Goal: Information Seeking & Learning: Learn about a topic

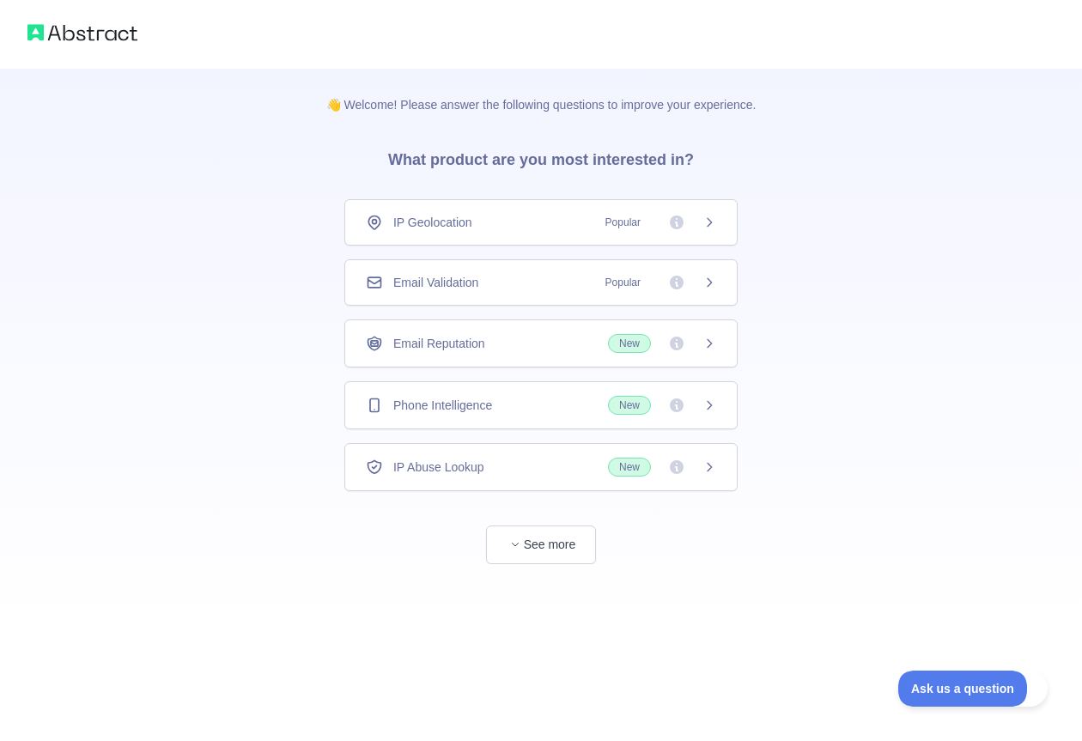
click at [709, 221] on icon at bounding box center [710, 222] width 4 height 8
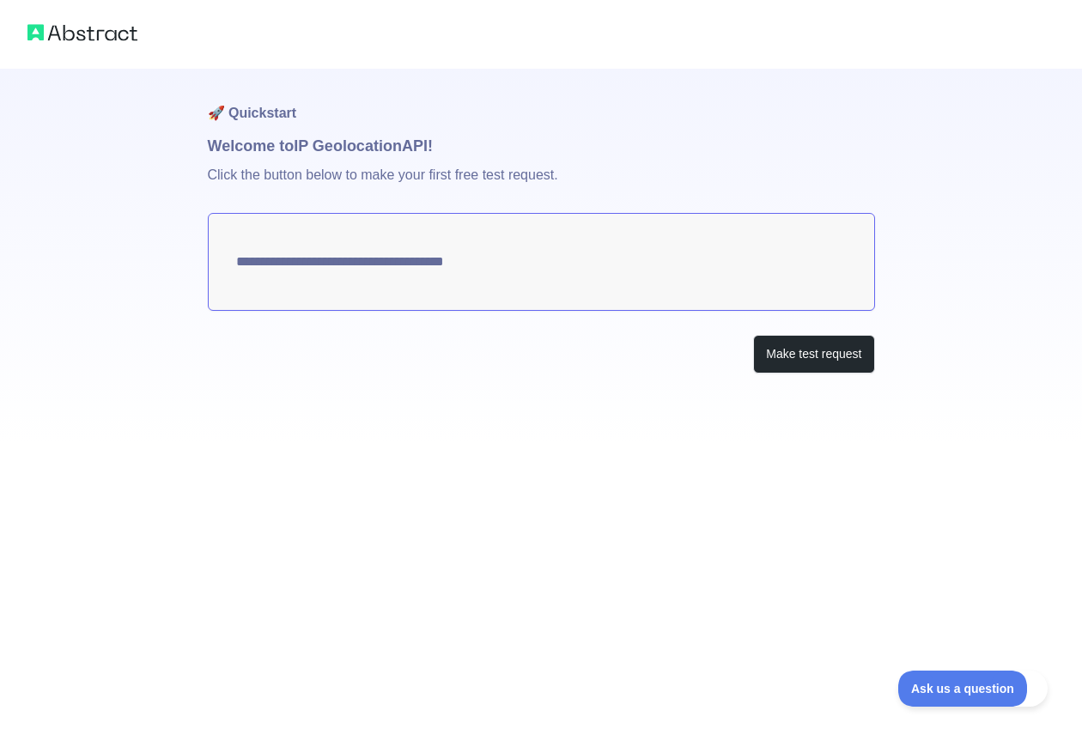
type textarea "**********"
click at [773, 363] on button "Make test request" at bounding box center [813, 354] width 121 height 39
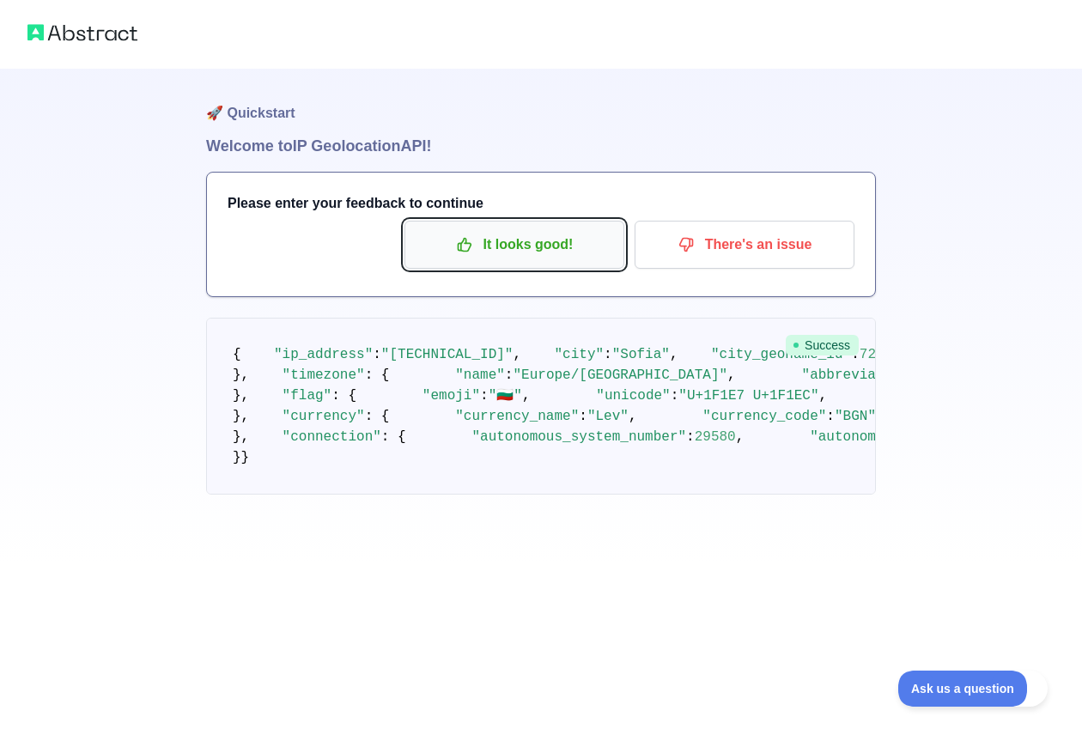
click at [582, 244] on p "It looks good!" at bounding box center [514, 244] width 194 height 29
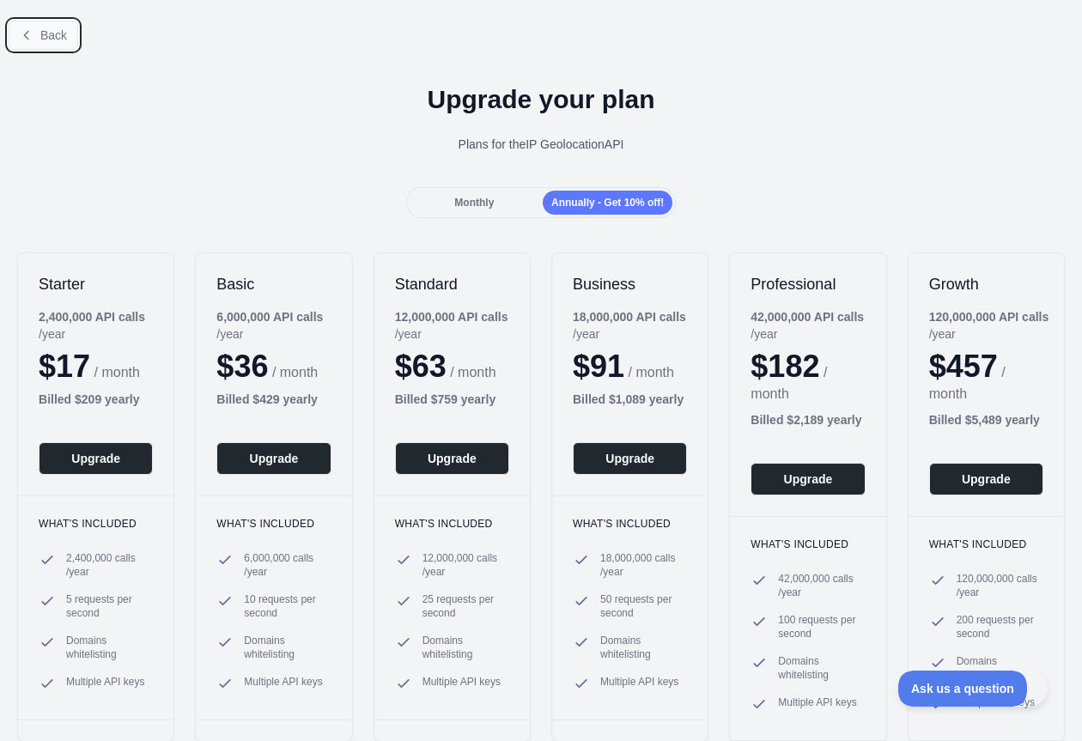
click at [42, 28] on span "Back" at bounding box center [53, 35] width 27 height 14
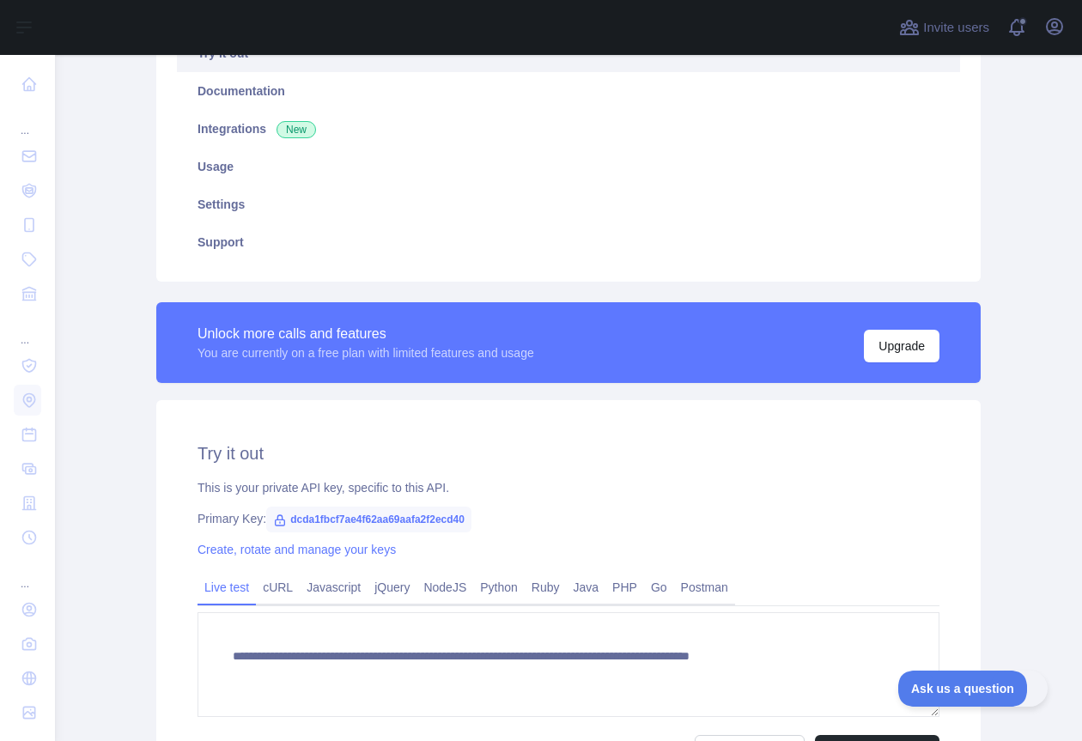
scroll to position [309, 0]
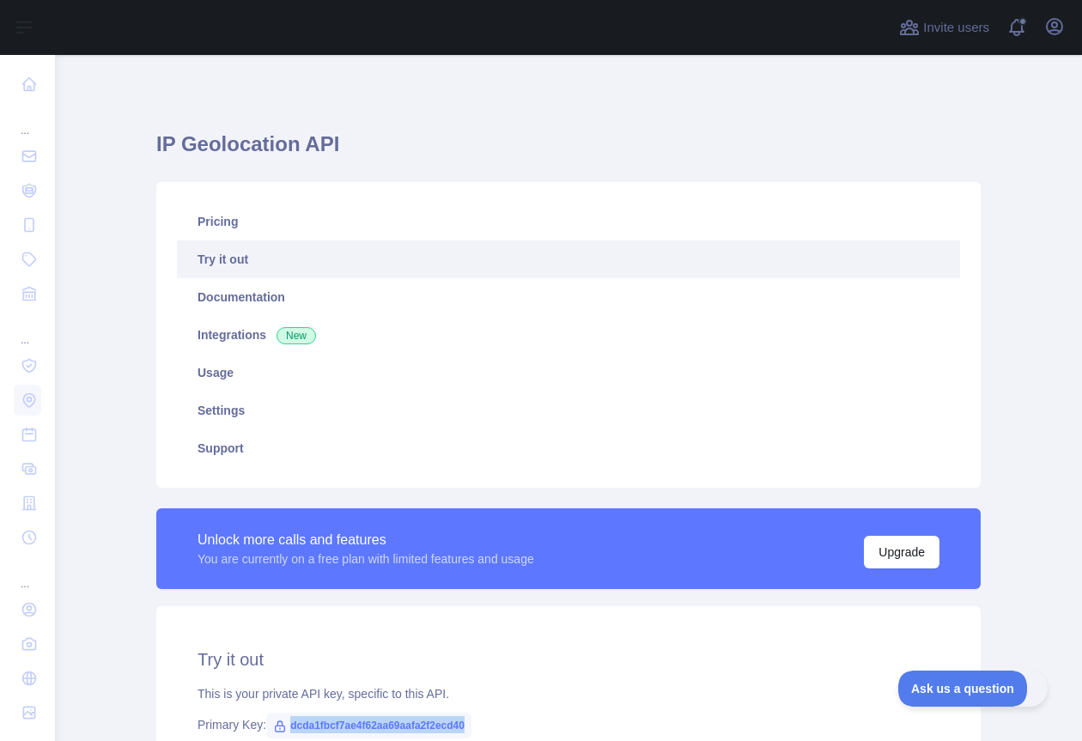
scroll to position [398, 0]
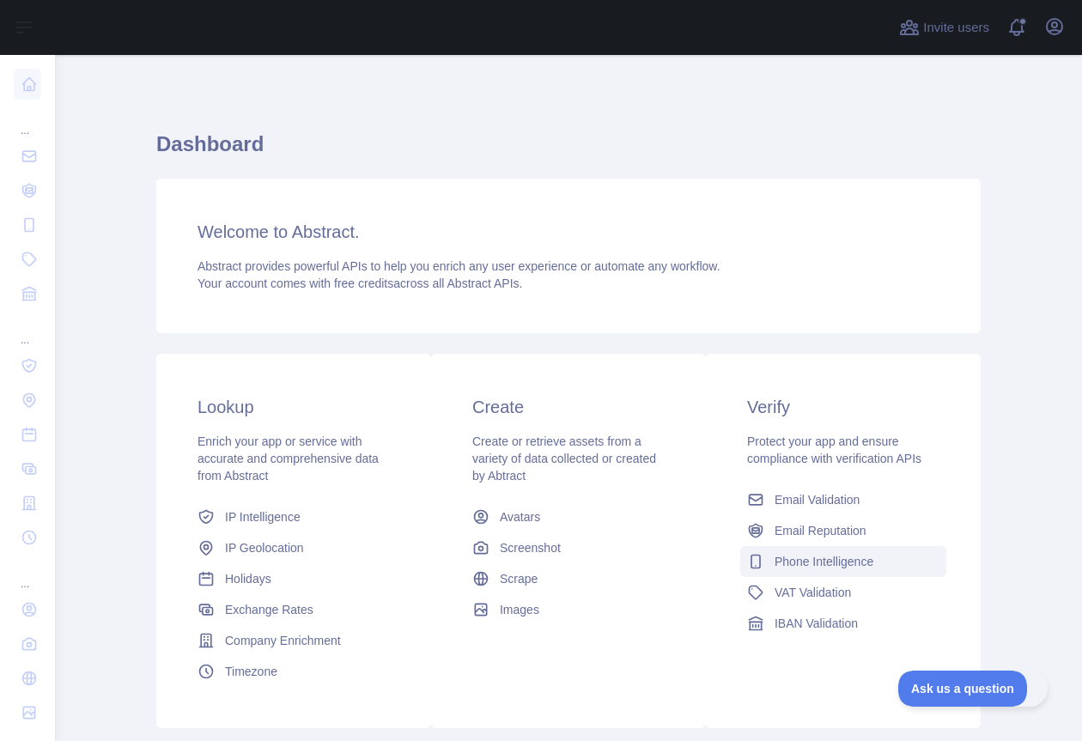
click at [785, 559] on span "Phone Intelligence" at bounding box center [824, 561] width 99 height 17
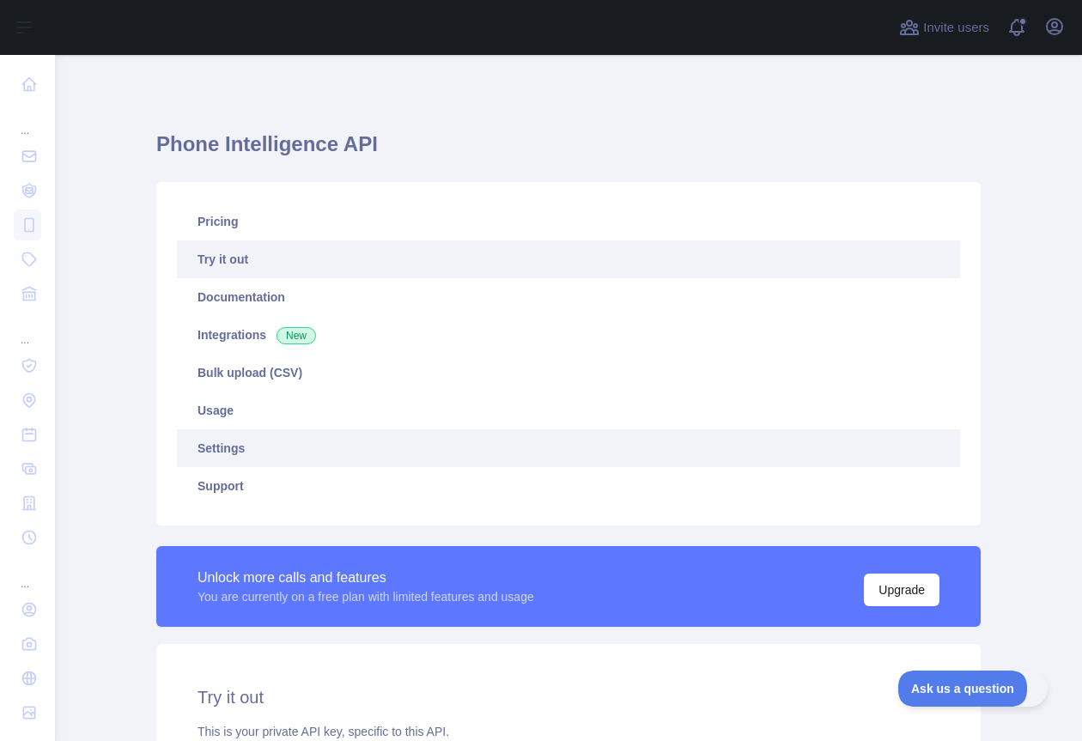
type textarea "**********"
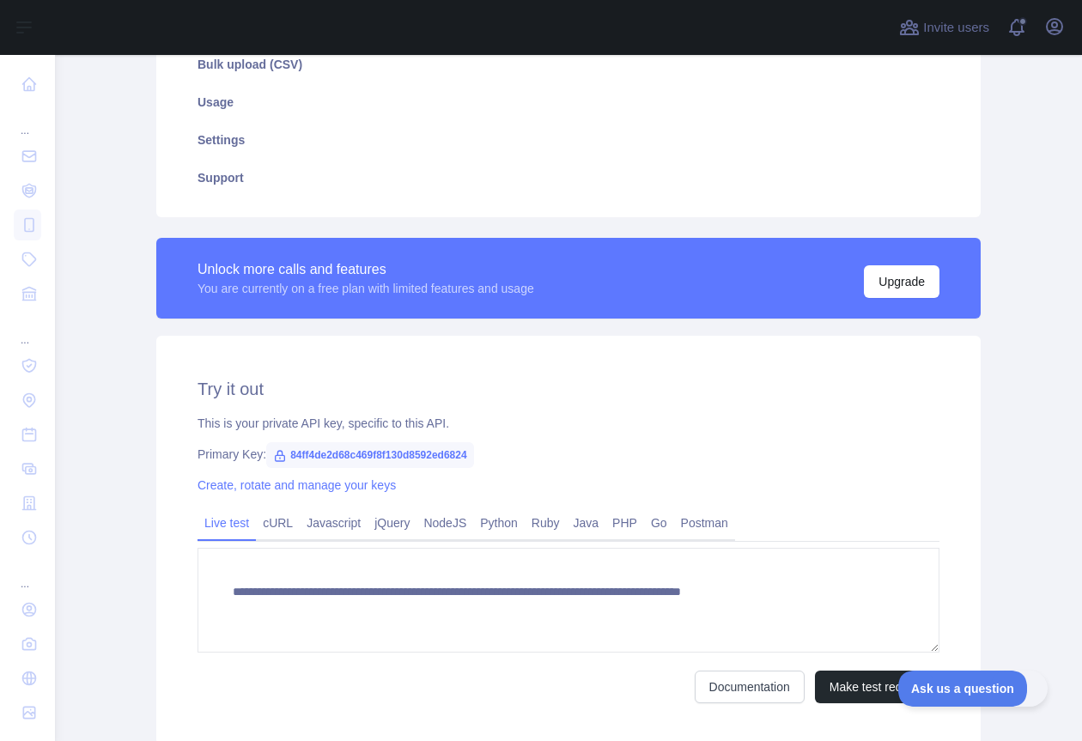
scroll to position [309, 0]
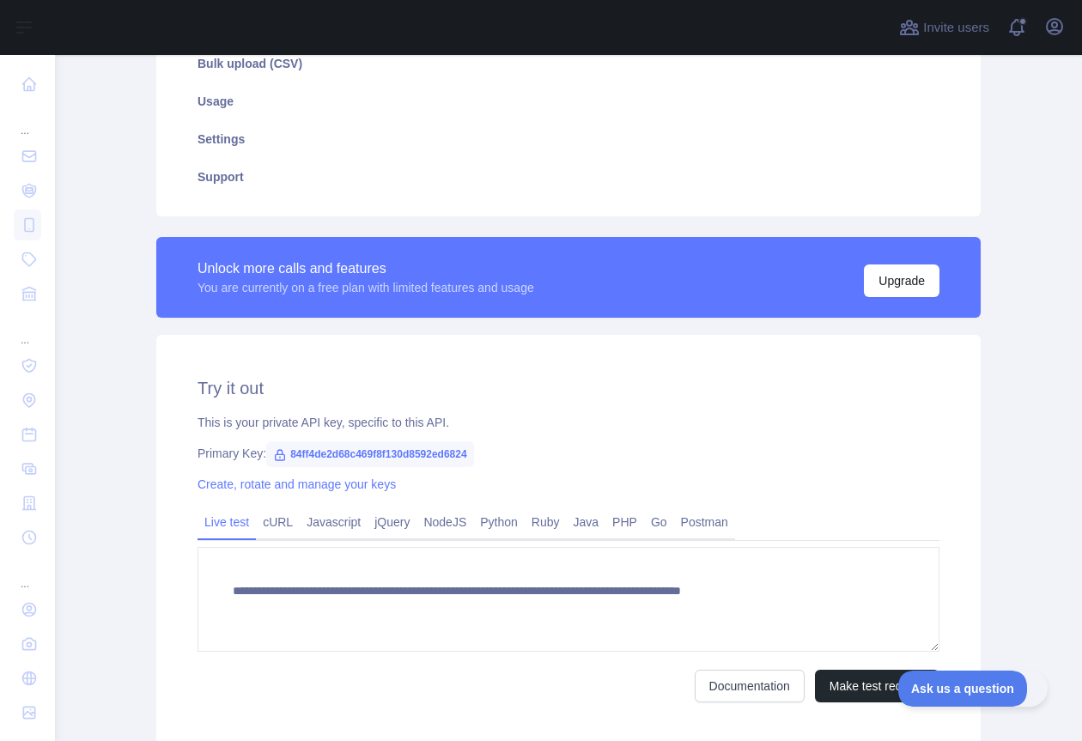
click at [390, 450] on span "84ff4de2d68c469f8f130d8592ed6824" at bounding box center [369, 455] width 207 height 26
copy span "84ff4de2d68c469f8f130d8592ed6824"
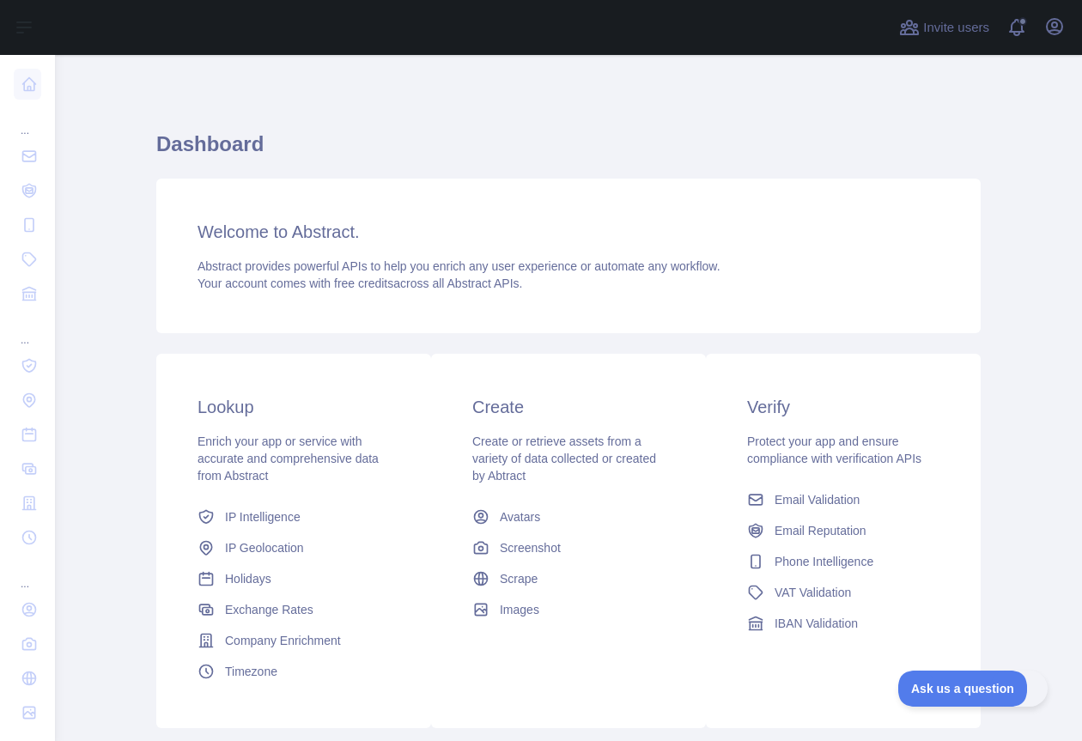
scroll to position [114, 0]
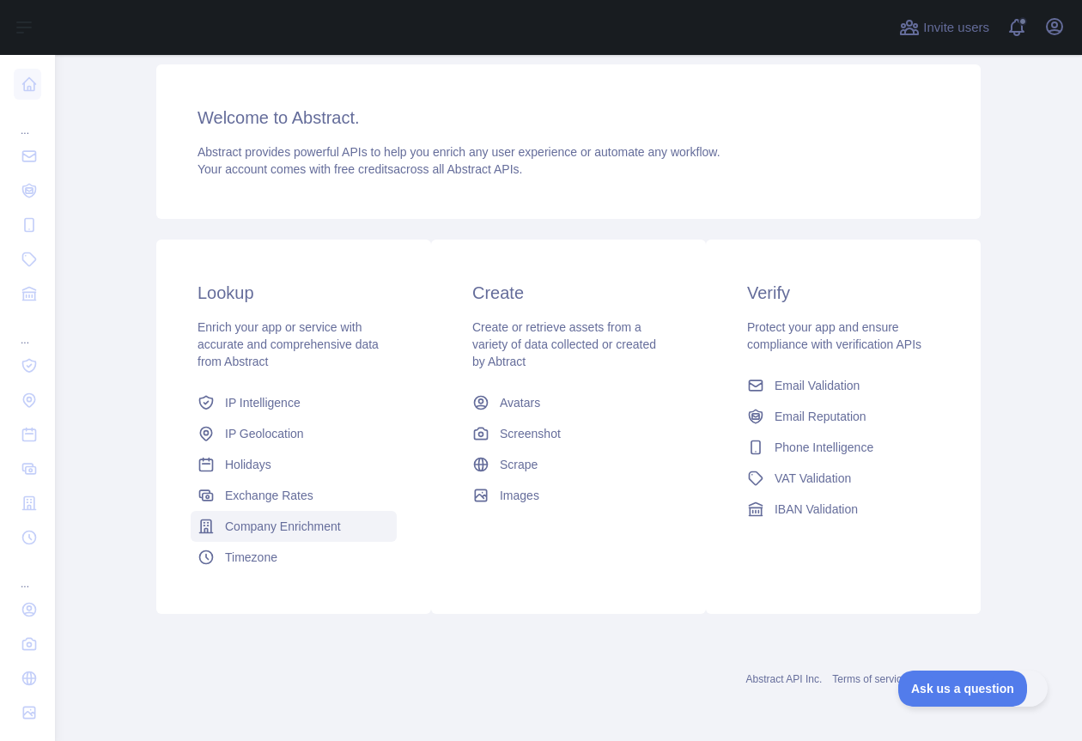
click at [266, 525] on span "Company Enrichment" at bounding box center [283, 526] width 116 height 17
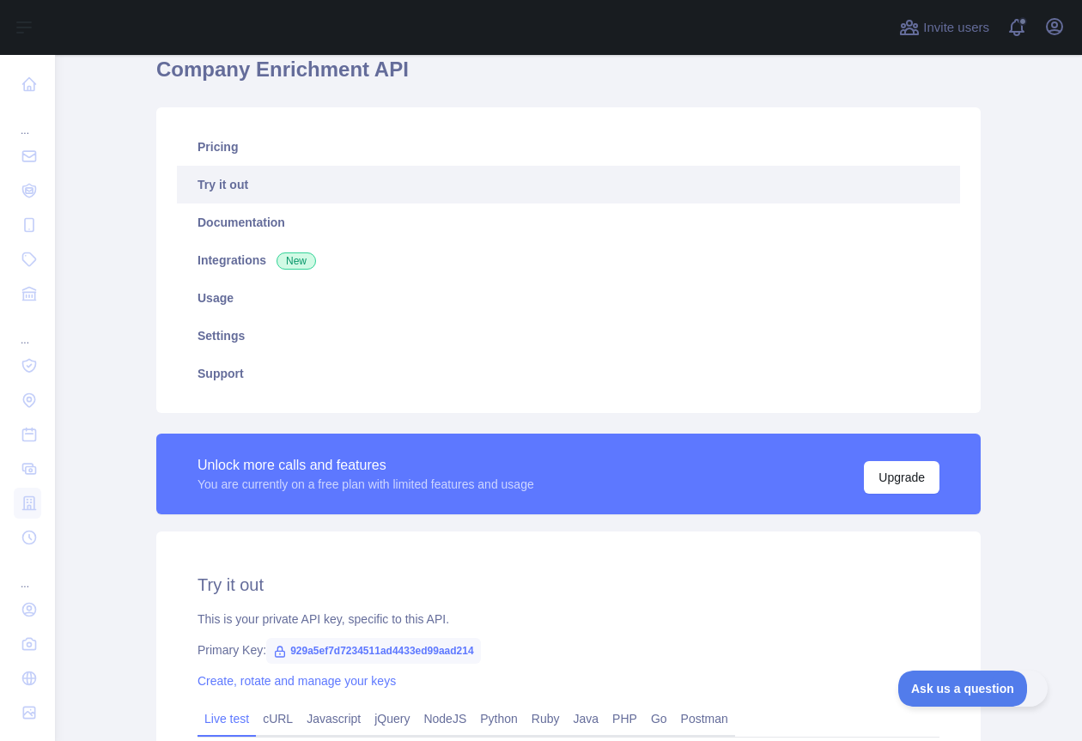
scroll to position [384, 0]
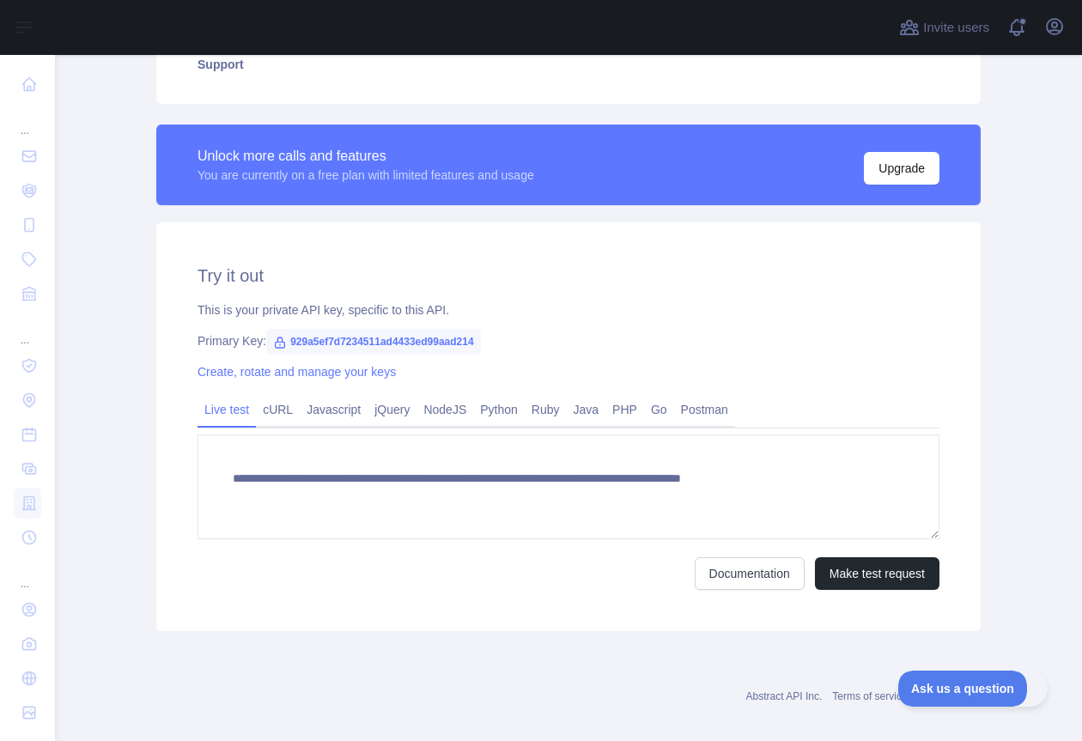
click at [413, 342] on span "929a5ef7d7234511ad4433ed99aad214" at bounding box center [373, 342] width 215 height 26
copy span "929a5ef7d7234511ad4433ed99aad214"
